Goal: Transaction & Acquisition: Download file/media

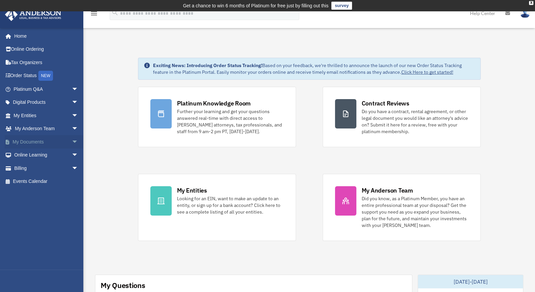
click at [46, 140] on link "My Documents arrow_drop_down" at bounding box center [47, 141] width 84 height 13
click at [72, 139] on span "arrow_drop_down" at bounding box center [78, 142] width 13 height 14
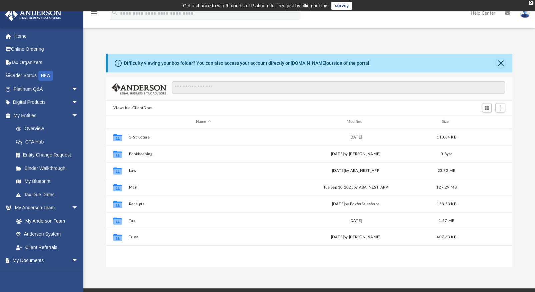
scroll to position [146, 402]
click at [356, 121] on div "Modified" at bounding box center [355, 122] width 149 height 6
click at [356, 123] on div "Modified" at bounding box center [355, 122] width 149 height 6
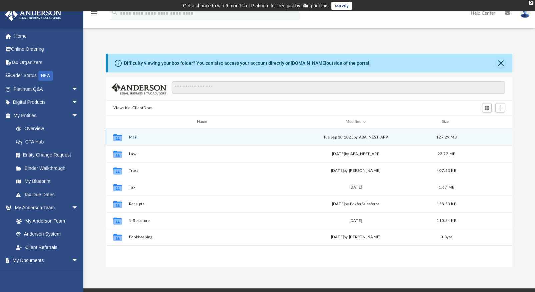
click at [129, 136] on button "Mail" at bounding box center [203, 137] width 149 height 4
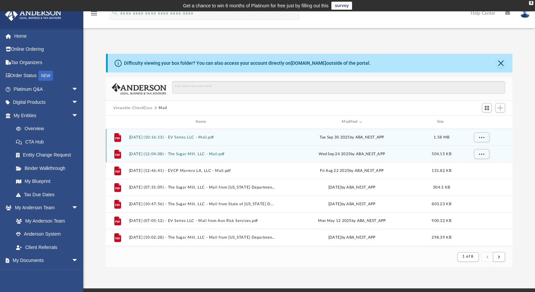
scroll to position [126, 402]
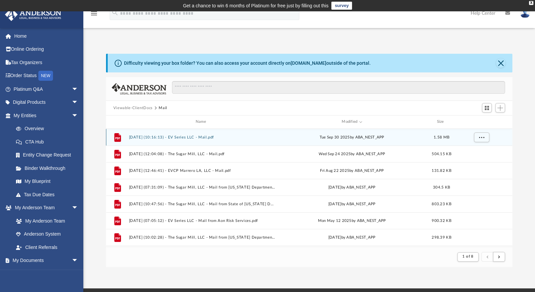
click at [205, 139] on button "[DATE] (10:16:13) - EV Series LLC - Mail.pdf" at bounding box center [202, 137] width 147 height 4
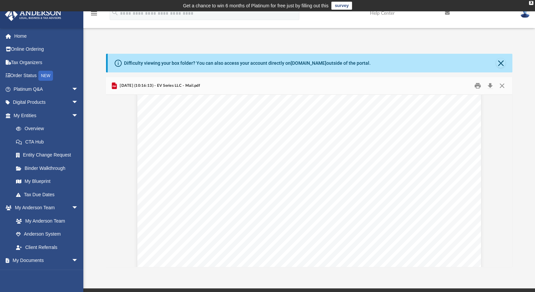
scroll to position [1534, 0]
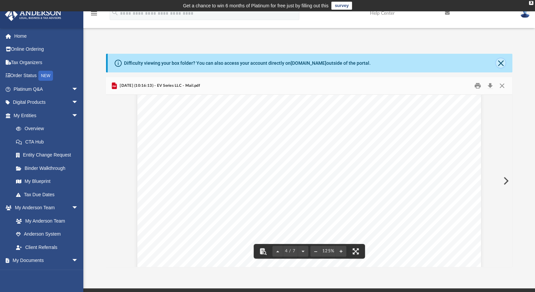
click at [500, 62] on button "Close" at bounding box center [500, 62] width 9 height 9
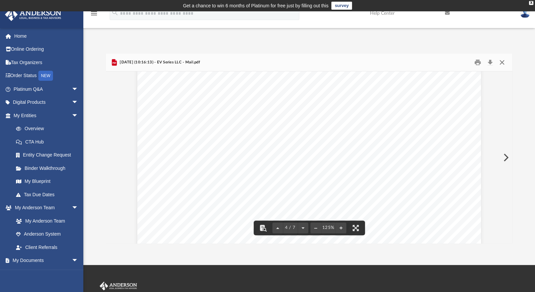
click at [501, 60] on button "Close" at bounding box center [502, 62] width 12 height 10
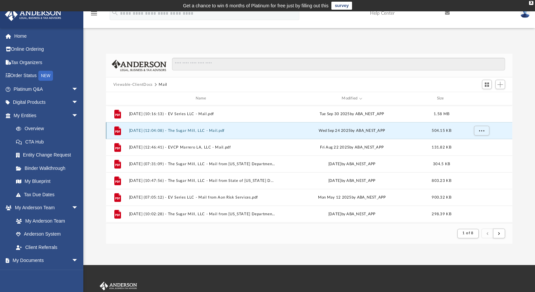
click at [218, 129] on button "[DATE] (12:04:08) - The Sugar Mill, LLC - Mail.pdf" at bounding box center [202, 130] width 147 height 4
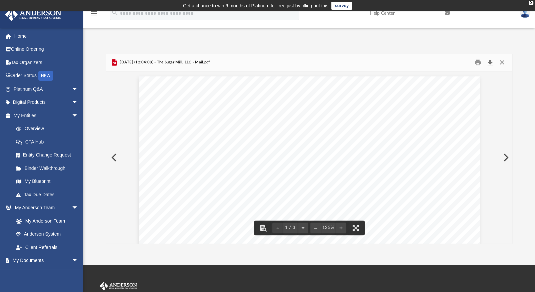
click at [492, 62] on button "Download" at bounding box center [490, 62] width 12 height 10
click at [499, 62] on button "Close" at bounding box center [502, 62] width 12 height 10
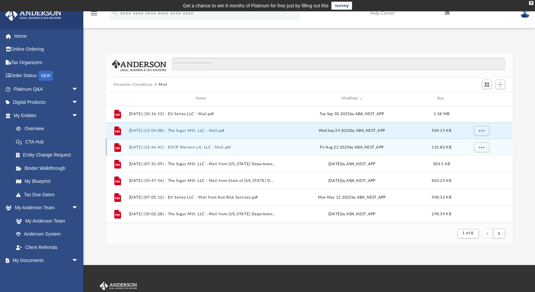
click at [203, 145] on button "[DATE] (12:46:41) - EVCP Marrero LA, LLC - Mail.pdf" at bounding box center [202, 147] width 147 height 4
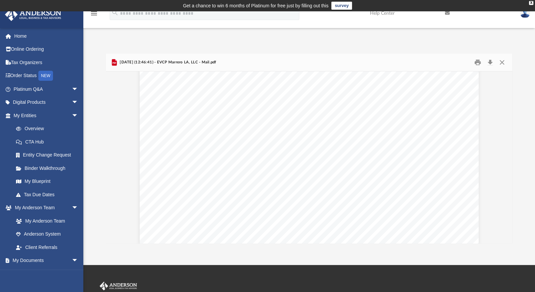
scroll to position [271, 0]
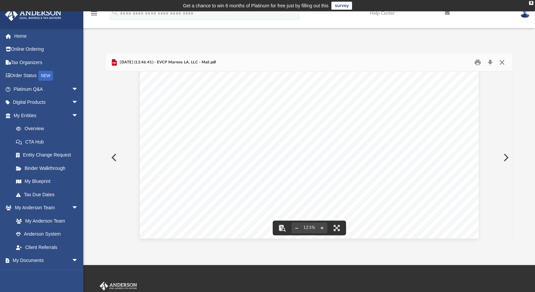
click at [504, 61] on button "Close" at bounding box center [502, 62] width 12 height 10
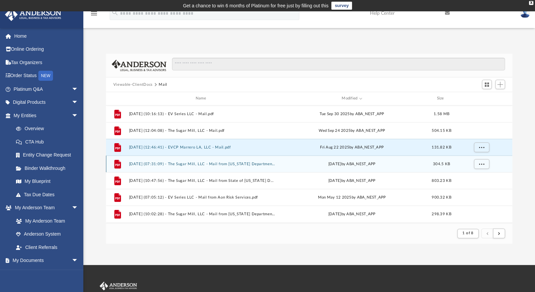
click at [230, 163] on button "[DATE] (07:31:09) - The Sugar Mill, LLC - Mail from [US_STATE] Department of Re…" at bounding box center [202, 164] width 147 height 4
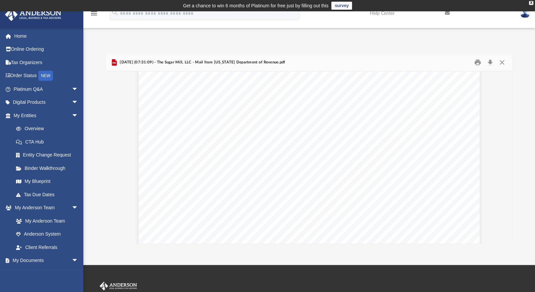
scroll to position [0, 0]
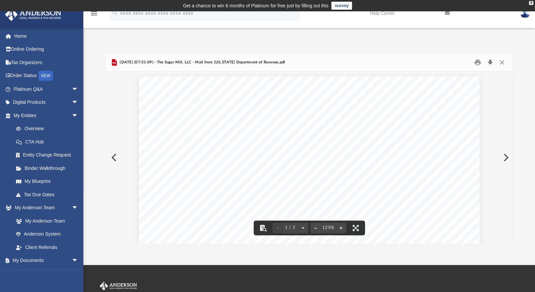
click at [492, 60] on button "Download" at bounding box center [490, 62] width 12 height 10
click at [504, 62] on button "Close" at bounding box center [502, 62] width 12 height 10
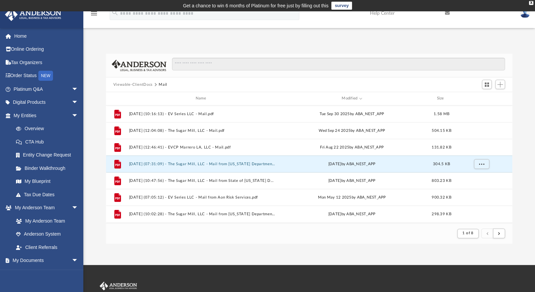
click at [136, 83] on button "Viewable-ClientDocs" at bounding box center [132, 85] width 39 height 6
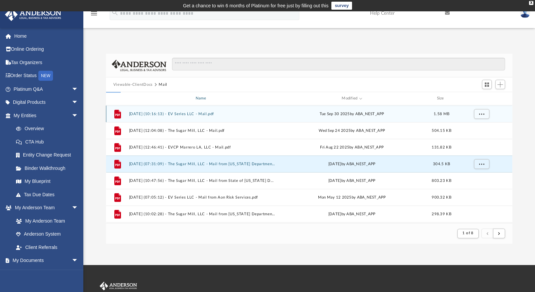
scroll to position [146, 402]
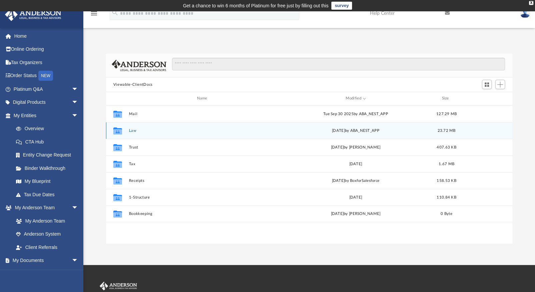
click at [333, 128] on div "[DATE] by ABA_NEST_APP" at bounding box center [355, 130] width 149 height 6
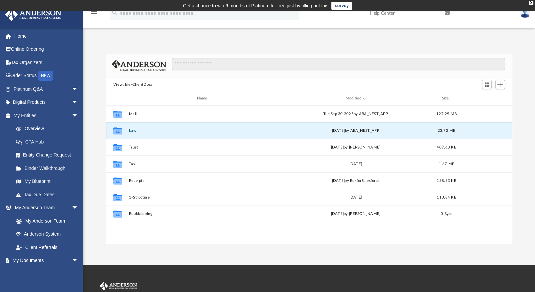
click at [132, 129] on button "Law" at bounding box center [203, 130] width 149 height 4
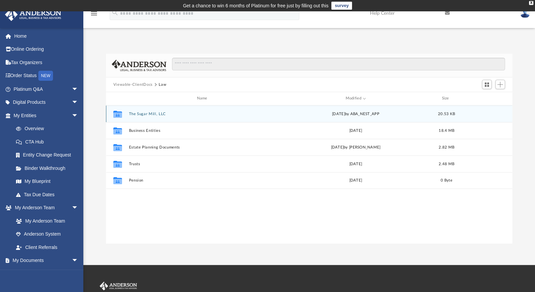
click at [153, 112] on button "The Sugar Mill, LLC" at bounding box center [203, 114] width 149 height 4
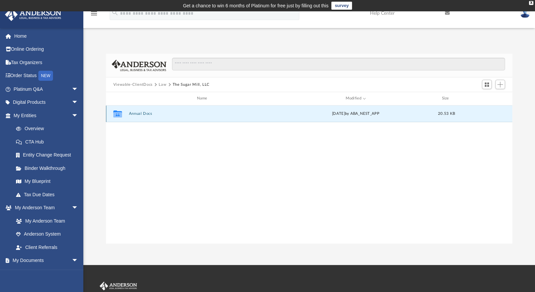
click at [140, 113] on button "Annual Docs" at bounding box center [203, 113] width 149 height 4
